Goal: Use online tool/utility: Use online tool/utility

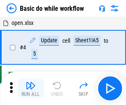
click at [31, 88] on img "button" at bounding box center [31, 85] width 10 height 10
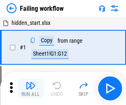
click at [31, 88] on img "button" at bounding box center [31, 85] width 10 height 10
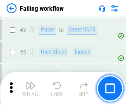
scroll to position [175, 0]
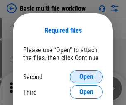
click at [86, 76] on span "Open" at bounding box center [86, 76] width 14 height 7
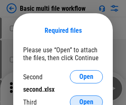
click at [86, 98] on span "Open" at bounding box center [86, 101] width 14 height 7
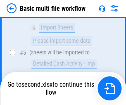
scroll to position [288, 0]
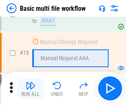
click at [31, 88] on img "button" at bounding box center [31, 85] width 10 height 10
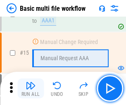
scroll to position [550, 0]
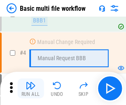
click at [31, 88] on img "button" at bounding box center [31, 85] width 10 height 10
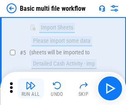
click at [31, 88] on img "button" at bounding box center [31, 85] width 10 height 10
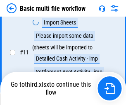
scroll to position [387, 0]
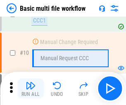
click at [31, 88] on img "button" at bounding box center [31, 85] width 10 height 10
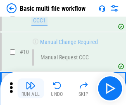
click at [31, 88] on img "button" at bounding box center [31, 85] width 10 height 10
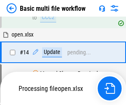
scroll to position [432, 0]
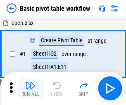
click at [31, 88] on img "button" at bounding box center [31, 85] width 10 height 10
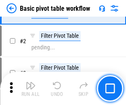
scroll to position [198, 0]
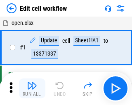
click at [31, 88] on img "button" at bounding box center [32, 85] width 10 height 10
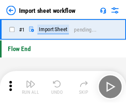
scroll to position [3, 0]
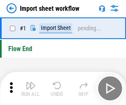
click at [31, 88] on img "button" at bounding box center [31, 85] width 10 height 10
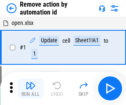
click at [31, 88] on img "button" at bounding box center [31, 85] width 10 height 10
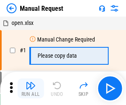
click at [31, 88] on img "button" at bounding box center [31, 85] width 10 height 10
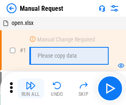
click at [31, 88] on img "button" at bounding box center [31, 85] width 10 height 10
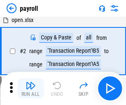
click at [31, 88] on img "button" at bounding box center [31, 85] width 10 height 10
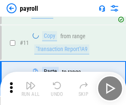
scroll to position [60, 0]
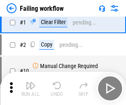
click at [31, 88] on img "button" at bounding box center [31, 85] width 10 height 10
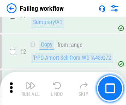
scroll to position [133, 0]
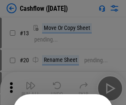
scroll to position [81, 0]
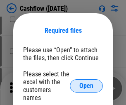
click at [86, 82] on span "Open" at bounding box center [86, 85] width 14 height 7
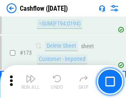
scroll to position [875, 0]
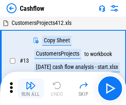
click at [31, 82] on img "button" at bounding box center [31, 85] width 10 height 10
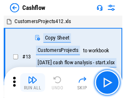
scroll to position [10, 0]
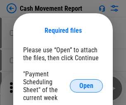
click at [86, 86] on span "Open" at bounding box center [86, 85] width 14 height 7
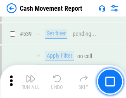
scroll to position [3668, 0]
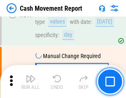
click at [31, 82] on img "button" at bounding box center [31, 79] width 10 height 10
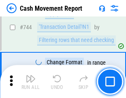
scroll to position [4401, 0]
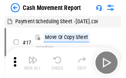
scroll to position [15, 0]
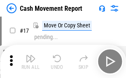
click at [31, 61] on img "button" at bounding box center [31, 58] width 10 height 10
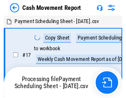
scroll to position [5, 0]
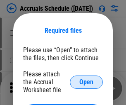
click at [86, 81] on span "Open" at bounding box center [86, 82] width 14 height 7
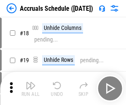
scroll to position [79, 0]
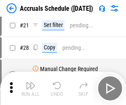
click at [31, 88] on img "button" at bounding box center [31, 85] width 10 height 10
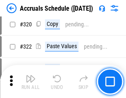
scroll to position [1537, 0]
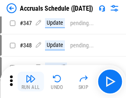
click at [31, 82] on img "button" at bounding box center [31, 79] width 10 height 10
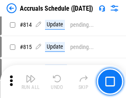
scroll to position [3647, 0]
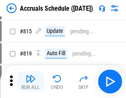
click at [31, 82] on img "button" at bounding box center [31, 79] width 10 height 10
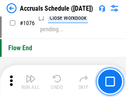
scroll to position [4950, 0]
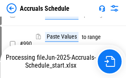
scroll to position [4123, 0]
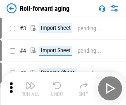
click at [31, 82] on img "button" at bounding box center [31, 85] width 10 height 10
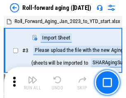
scroll to position [1, 0]
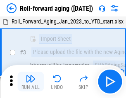
click at [31, 82] on img "button" at bounding box center [31, 79] width 10 height 10
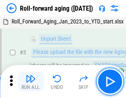
scroll to position [53, 0]
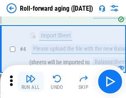
click at [31, 82] on img "button" at bounding box center [31, 79] width 10 height 10
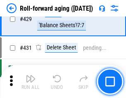
scroll to position [2866, 0]
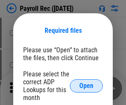
click at [86, 86] on span "Open" at bounding box center [86, 85] width 14 height 7
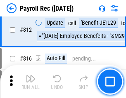
scroll to position [5251, 0]
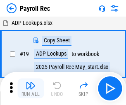
click at [31, 88] on img "button" at bounding box center [31, 85] width 10 height 10
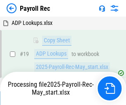
scroll to position [50, 0]
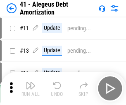
click at [31, 88] on img "button" at bounding box center [31, 85] width 10 height 10
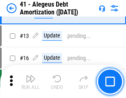
scroll to position [102, 0]
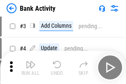
click at [31, 67] on img "button" at bounding box center [31, 65] width 10 height 10
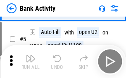
scroll to position [44, 0]
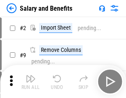
scroll to position [11, 0]
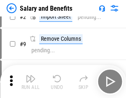
click at [31, 82] on img "button" at bounding box center [31, 79] width 10 height 10
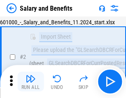
click at [31, 82] on img "button" at bounding box center [31, 79] width 10 height 10
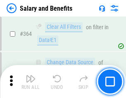
scroll to position [3892, 0]
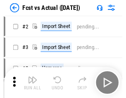
scroll to position [11, 0]
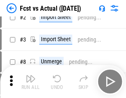
click at [31, 82] on img "button" at bounding box center [31, 79] width 10 height 10
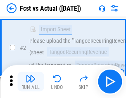
click at [31, 82] on img "button" at bounding box center [31, 79] width 10 height 10
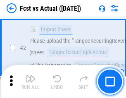
scroll to position [77, 0]
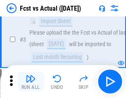
click at [31, 82] on img "button" at bounding box center [31, 79] width 10 height 10
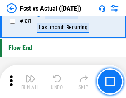
scroll to position [3956, 0]
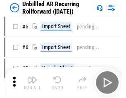
scroll to position [18, 0]
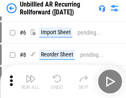
click at [31, 82] on img "button" at bounding box center [31, 79] width 10 height 10
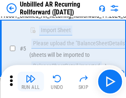
click at [31, 82] on img "button" at bounding box center [31, 79] width 10 height 10
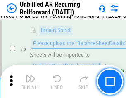
scroll to position [78, 0]
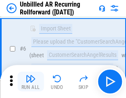
click at [31, 82] on img "button" at bounding box center [31, 79] width 10 height 10
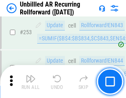
scroll to position [2807, 0]
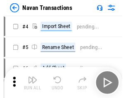
scroll to position [13, 0]
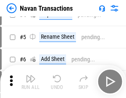
click at [31, 82] on img "button" at bounding box center [31, 79] width 10 height 10
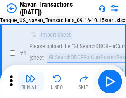
click at [31, 82] on img "button" at bounding box center [31, 79] width 10 height 10
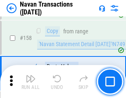
scroll to position [2679, 0]
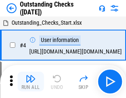
click at [31, 82] on img "button" at bounding box center [31, 79] width 10 height 10
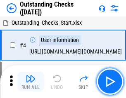
scroll to position [35, 0]
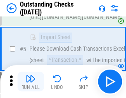
click at [31, 82] on img "button" at bounding box center [31, 79] width 10 height 10
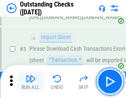
scroll to position [86, 0]
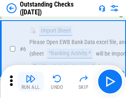
click at [31, 82] on img "button" at bounding box center [31, 79] width 10 height 10
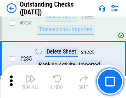
scroll to position [2510, 0]
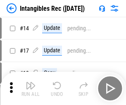
click at [31, 88] on img "button" at bounding box center [31, 85] width 10 height 10
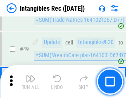
scroll to position [322, 0]
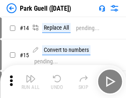
click at [31, 82] on img "button" at bounding box center [31, 79] width 10 height 10
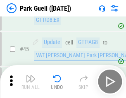
scroll to position [1034, 0]
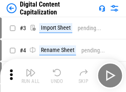
click at [31, 69] on img "button" at bounding box center [31, 73] width 10 height 10
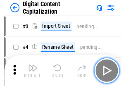
scroll to position [24, 0]
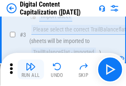
click at [31, 69] on img "button" at bounding box center [31, 67] width 10 height 10
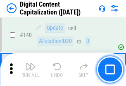
scroll to position [876, 0]
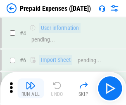
click at [31, 82] on img "button" at bounding box center [31, 85] width 10 height 10
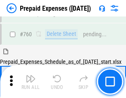
scroll to position [2291, 0]
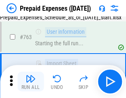
click at [31, 82] on img "button" at bounding box center [31, 79] width 10 height 10
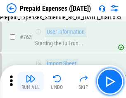
scroll to position [2339, 0]
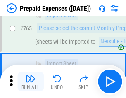
click at [31, 82] on img "button" at bounding box center [31, 79] width 10 height 10
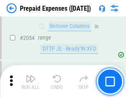
scroll to position [8639, 0]
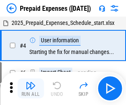
click at [31, 88] on img "button" at bounding box center [31, 85] width 10 height 10
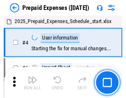
scroll to position [36, 0]
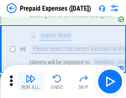
click at [31, 82] on img "button" at bounding box center [31, 79] width 10 height 10
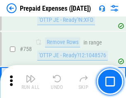
scroll to position [2945, 0]
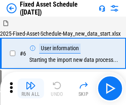
click at [31, 88] on img "button" at bounding box center [31, 85] width 10 height 10
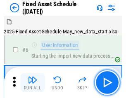
scroll to position [45, 0]
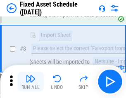
click at [31, 82] on img "button" at bounding box center [31, 79] width 10 height 10
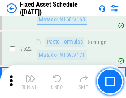
scroll to position [2872, 0]
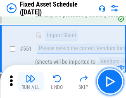
click at [31, 82] on img "button" at bounding box center [31, 79] width 10 height 10
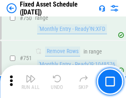
scroll to position [4029, 0]
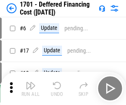
click at [31, 88] on img "button" at bounding box center [31, 85] width 10 height 10
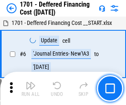
scroll to position [99, 0]
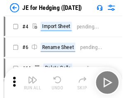
scroll to position [1, 0]
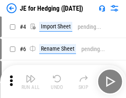
click at [31, 82] on img "button" at bounding box center [31, 79] width 10 height 10
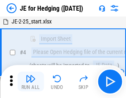
click at [31, 82] on img "button" at bounding box center [31, 79] width 10 height 10
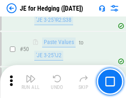
scroll to position [535, 0]
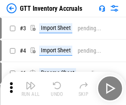
click at [31, 82] on img "button" at bounding box center [31, 85] width 10 height 10
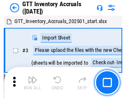
scroll to position [1, 0]
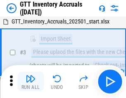
click at [31, 82] on img "button" at bounding box center [31, 79] width 10 height 10
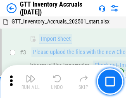
scroll to position [53, 0]
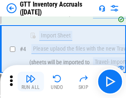
click at [31, 82] on img "button" at bounding box center [31, 79] width 10 height 10
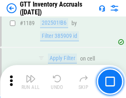
scroll to position [6749, 0]
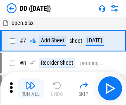
click at [31, 88] on img "button" at bounding box center [31, 85] width 10 height 10
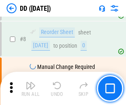
scroll to position [80, 0]
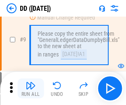
click at [31, 88] on img "button" at bounding box center [31, 85] width 10 height 10
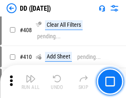
scroll to position [3698, 0]
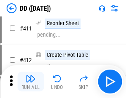
click at [31, 82] on img "button" at bounding box center [31, 79] width 10 height 10
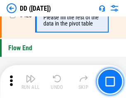
scroll to position [3956, 0]
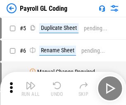
click at [31, 88] on img "button" at bounding box center [31, 85] width 10 height 10
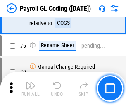
scroll to position [99, 0]
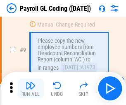
click at [31, 88] on img "button" at bounding box center [31, 85] width 10 height 10
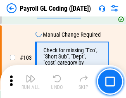
scroll to position [1939, 0]
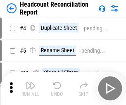
click at [31, 88] on img "button" at bounding box center [31, 85] width 10 height 10
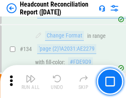
scroll to position [993, 0]
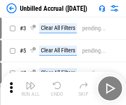
click at [31, 88] on img "button" at bounding box center [31, 85] width 10 height 10
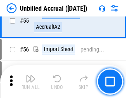
scroll to position [863, 0]
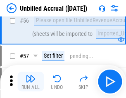
click at [31, 82] on img "button" at bounding box center [31, 79] width 10 height 10
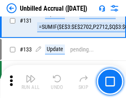
scroll to position [2462, 0]
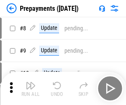
click at [31, 88] on img "button" at bounding box center [31, 85] width 10 height 10
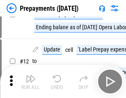
scroll to position [52, 0]
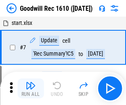
click at [31, 88] on img "button" at bounding box center [31, 85] width 10 height 10
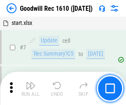
scroll to position [141, 0]
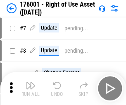
click at [31, 88] on img "button" at bounding box center [31, 85] width 10 height 10
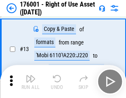
scroll to position [53, 0]
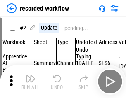
click at [31, 82] on img "button" at bounding box center [31, 79] width 10 height 10
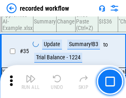
scroll to position [2583, 0]
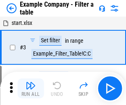
click at [31, 88] on img "button" at bounding box center [31, 85] width 10 height 10
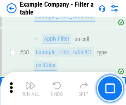
scroll to position [756, 0]
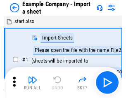
scroll to position [13, 0]
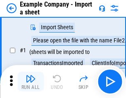
click at [31, 82] on img "button" at bounding box center [31, 79] width 10 height 10
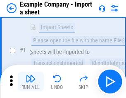
click at [31, 82] on img "button" at bounding box center [31, 79] width 10 height 10
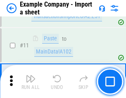
scroll to position [183, 0]
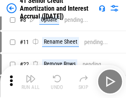
click at [31, 82] on img "button" at bounding box center [31, 79] width 10 height 10
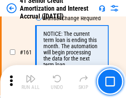
click at [31, 82] on img "button" at bounding box center [31, 79] width 10 height 10
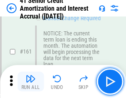
scroll to position [884, 0]
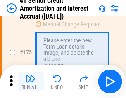
click at [31, 82] on img "button" at bounding box center [31, 79] width 10 height 10
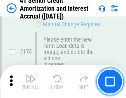
scroll to position [968, 0]
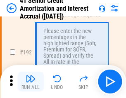
click at [31, 82] on img "button" at bounding box center [31, 79] width 10 height 10
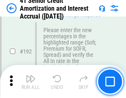
scroll to position [1055, 0]
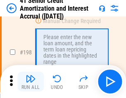
click at [31, 82] on img "button" at bounding box center [31, 79] width 10 height 10
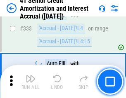
scroll to position [2111, 0]
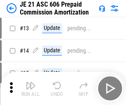
click at [31, 82] on img "button" at bounding box center [31, 85] width 10 height 10
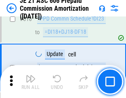
scroll to position [1543, 0]
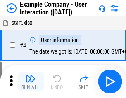
click at [31, 82] on img "button" at bounding box center [31, 79] width 10 height 10
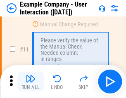
click at [31, 82] on img "button" at bounding box center [31, 79] width 10 height 10
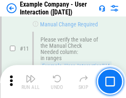
scroll to position [179, 0]
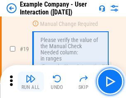
click at [31, 82] on img "button" at bounding box center [31, 79] width 10 height 10
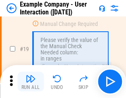
click at [31, 82] on img "button" at bounding box center [31, 79] width 10 height 10
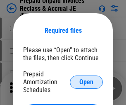
click at [86, 81] on span "Open" at bounding box center [86, 82] width 14 height 7
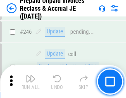
scroll to position [1116, 0]
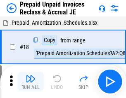
click at [31, 82] on img "button" at bounding box center [31, 79] width 10 height 10
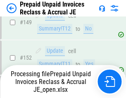
scroll to position [1074, 0]
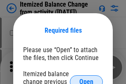
click at [86, 79] on span "Open" at bounding box center [86, 82] width 14 height 7
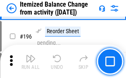
scroll to position [1591, 0]
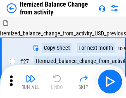
scroll to position [13, 0]
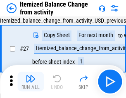
click at [31, 82] on img "button" at bounding box center [31, 79] width 10 height 10
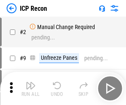
scroll to position [4, 0]
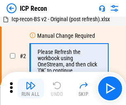
click at [31, 88] on img "button" at bounding box center [31, 85] width 10 height 10
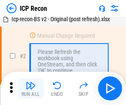
click at [31, 88] on img "button" at bounding box center [31, 85] width 10 height 10
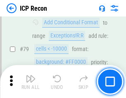
scroll to position [810, 0]
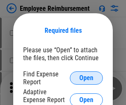
click at [86, 78] on span "Open" at bounding box center [86, 77] width 14 height 7
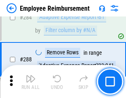
scroll to position [2246, 0]
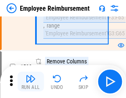
click at [31, 82] on img "button" at bounding box center [31, 79] width 10 height 10
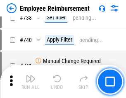
scroll to position [5798, 0]
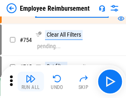
click at [31, 82] on img "button" at bounding box center [31, 79] width 10 height 10
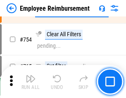
click at [31, 82] on img "button" at bounding box center [31, 79] width 10 height 10
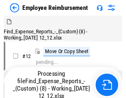
scroll to position [28, 0]
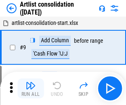
click at [31, 88] on img "button" at bounding box center [31, 85] width 10 height 10
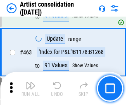
scroll to position [3619, 0]
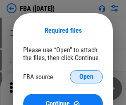
click at [86, 76] on span "Open" at bounding box center [86, 76] width 14 height 7
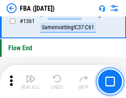
scroll to position [8876, 0]
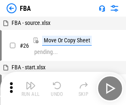
click at [31, 88] on img "button" at bounding box center [31, 85] width 10 height 10
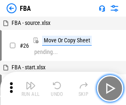
scroll to position [8, 0]
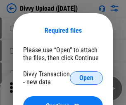
click at [86, 78] on span "Open" at bounding box center [86, 77] width 14 height 7
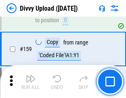
scroll to position [856, 0]
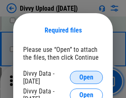
click at [86, 78] on span "Open" at bounding box center [86, 77] width 14 height 7
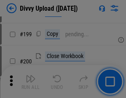
scroll to position [1202, 0]
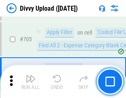
scroll to position [5654, 0]
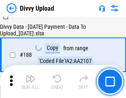
scroll to position [973, 0]
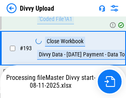
scroll to position [1107, 0]
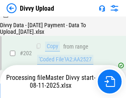
scroll to position [1337, 0]
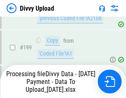
scroll to position [1289, 0]
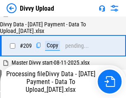
scroll to position [1520, 0]
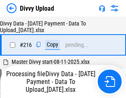
scroll to position [1702, 0]
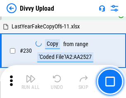
scroll to position [2051, 0]
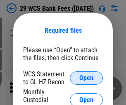
click at [86, 78] on span "Open" at bounding box center [86, 77] width 14 height 7
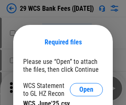
scroll to position [12, 0]
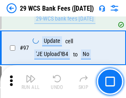
scroll to position [805, 0]
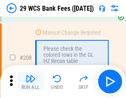
click at [31, 82] on img "button" at bounding box center [31, 79] width 10 height 10
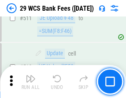
scroll to position [4158, 0]
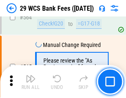
click at [31, 82] on img "button" at bounding box center [31, 79] width 10 height 10
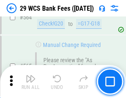
scroll to position [4470, 0]
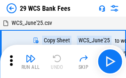
scroll to position [15, 0]
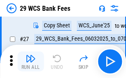
click at [31, 61] on img "button" at bounding box center [31, 58] width 10 height 10
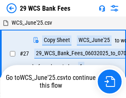
scroll to position [5, 0]
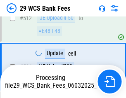
scroll to position [4278, 0]
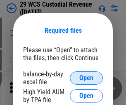
click at [86, 78] on span "Open" at bounding box center [86, 77] width 14 height 7
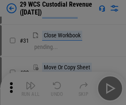
scroll to position [177, 0]
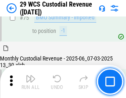
scroll to position [863, 0]
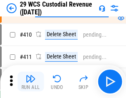
click at [31, 82] on img "button" at bounding box center [31, 79] width 10 height 10
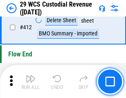
scroll to position [3947, 0]
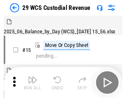
scroll to position [20, 0]
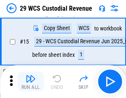
click at [31, 82] on img "button" at bounding box center [31, 79] width 10 height 10
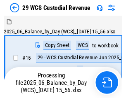
scroll to position [20, 0]
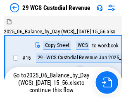
scroll to position [15, 0]
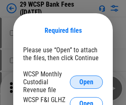
click at [86, 81] on span "Open" at bounding box center [86, 82] width 14 height 7
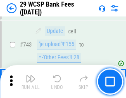
scroll to position [4165, 0]
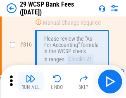
click at [31, 82] on img "button" at bounding box center [31, 79] width 10 height 10
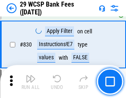
scroll to position [5244, 0]
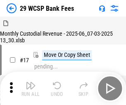
click at [31, 82] on img "button" at bounding box center [31, 85] width 10 height 10
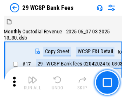
scroll to position [20, 0]
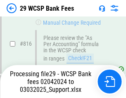
scroll to position [5082, 0]
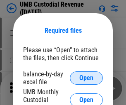
click at [86, 78] on span "Open" at bounding box center [86, 77] width 14 height 7
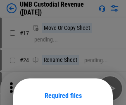
scroll to position [65, 0]
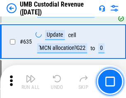
scroll to position [4325, 0]
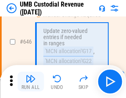
click at [31, 82] on img "button" at bounding box center [31, 79] width 10 height 10
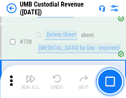
scroll to position [5098, 0]
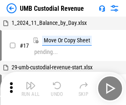
scroll to position [6, 0]
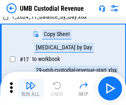
click at [31, 88] on img "button" at bounding box center [31, 85] width 10 height 10
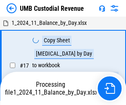
scroll to position [6, 0]
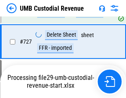
scroll to position [5044, 0]
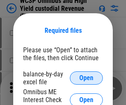
click at [86, 78] on span "Open" at bounding box center [86, 77] width 14 height 7
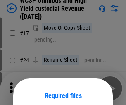
scroll to position [65, 0]
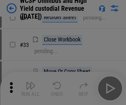
scroll to position [189, 0]
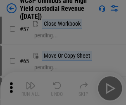
scroll to position [360, 0]
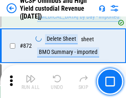
scroll to position [6995, 0]
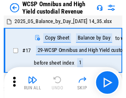
scroll to position [5, 0]
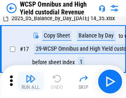
click at [31, 82] on img "button" at bounding box center [31, 79] width 10 height 10
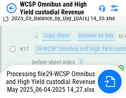
scroll to position [172, 0]
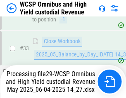
scroll to position [367, 0]
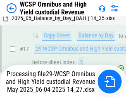
scroll to position [172, 0]
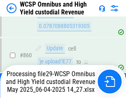
scroll to position [6904, 0]
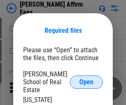
click at [86, 79] on span "Open" at bounding box center [86, 82] width 14 height 7
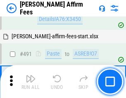
scroll to position [2247, 0]
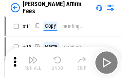
scroll to position [8, 0]
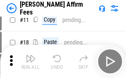
click at [31, 61] on img "button" at bounding box center [31, 58] width 10 height 10
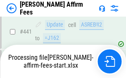
scroll to position [2167, 0]
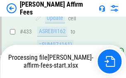
scroll to position [2167, 0]
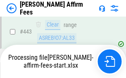
scroll to position [2167, 0]
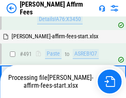
scroll to position [2205, 0]
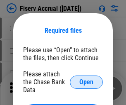
click at [86, 79] on span "Open" at bounding box center [86, 82] width 14 height 7
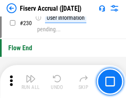
scroll to position [2619, 0]
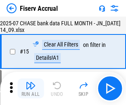
click at [31, 88] on img "button" at bounding box center [31, 85] width 10 height 10
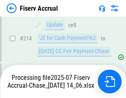
scroll to position [2508, 0]
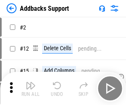
click at [31, 82] on img "button" at bounding box center [31, 85] width 10 height 10
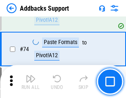
scroll to position [602, 0]
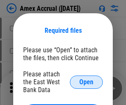
click at [86, 81] on span "Open" at bounding box center [86, 82] width 14 height 7
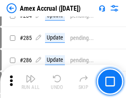
scroll to position [2205, 0]
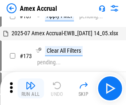
click at [31, 88] on img "button" at bounding box center [31, 85] width 10 height 10
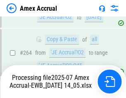
scroll to position [2312, 0]
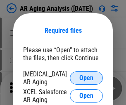
click at [86, 76] on span "Open" at bounding box center [86, 77] width 14 height 7
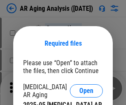
scroll to position [13, 0]
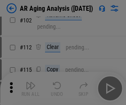
scroll to position [114, 0]
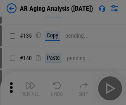
scroll to position [249, 0]
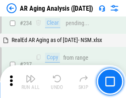
scroll to position [1281, 0]
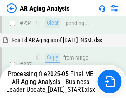
scroll to position [1306, 0]
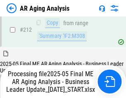
scroll to position [1272, 0]
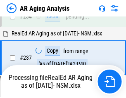
scroll to position [1306, 0]
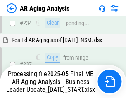
scroll to position [1272, 0]
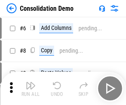
click at [31, 88] on img "button" at bounding box center [31, 85] width 10 height 10
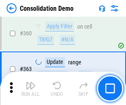
scroll to position [2770, 0]
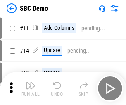
click at [31, 88] on img "button" at bounding box center [31, 85] width 10 height 10
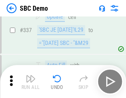
scroll to position [2174, 0]
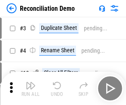
click at [31, 88] on img "button" at bounding box center [31, 85] width 10 height 10
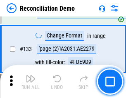
scroll to position [981, 0]
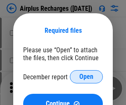
click at [86, 76] on span "Open" at bounding box center [86, 76] width 14 height 7
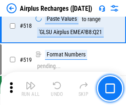
scroll to position [3556, 0]
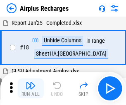
click at [31, 88] on img "button" at bounding box center [31, 85] width 10 height 10
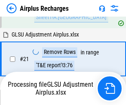
scroll to position [84, 0]
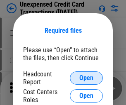
click at [86, 78] on span "Open" at bounding box center [86, 77] width 14 height 7
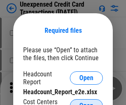
click at [86, 102] on span "Open" at bounding box center [86, 105] width 14 height 7
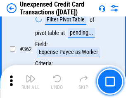
scroll to position [2125, 0]
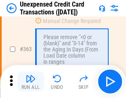
click at [31, 82] on img "button" at bounding box center [31, 79] width 10 height 10
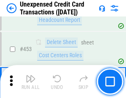
scroll to position [2819, 0]
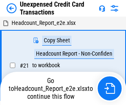
scroll to position [13, 0]
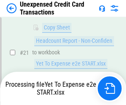
scroll to position [134, 0]
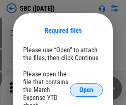
click at [86, 89] on span "Open" at bounding box center [86, 89] width 14 height 7
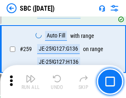
scroll to position [1615, 0]
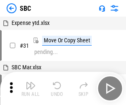
scroll to position [8, 0]
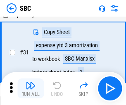
click at [31, 88] on img "button" at bounding box center [31, 85] width 10 height 10
